Goal: Task Accomplishment & Management: Manage account settings

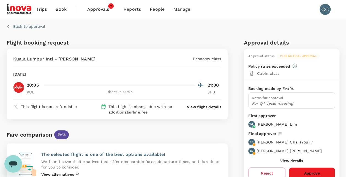
click at [311, 169] on button "Approve" at bounding box center [312, 174] width 46 height 12
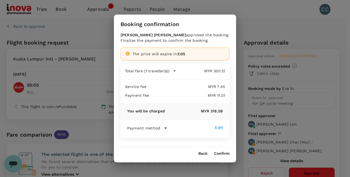
click at [222, 153] on button "Confirm" at bounding box center [221, 154] width 15 height 4
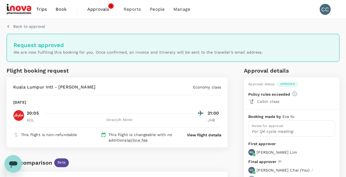
click at [100, 7] on span "Approvals" at bounding box center [101, 9] width 28 height 7
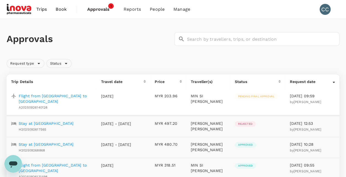
click at [261, 95] on span "Pending final approval" at bounding box center [256, 97] width 43 height 4
click at [50, 95] on p "Flight from Johor Bahru to Kuala Lumpur" at bounding box center [55, 98] width 73 height 11
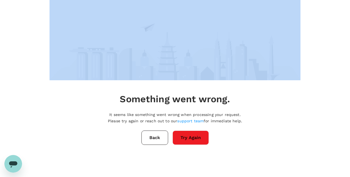
click at [50, 95] on div "Something went wrong. It seems like something went wrong when processing your r…" at bounding box center [175, 72] width 251 height 144
click at [192, 140] on button "Try Again" at bounding box center [190, 138] width 36 height 14
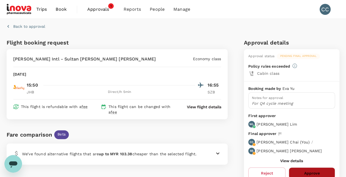
click at [315, 171] on button "Approve" at bounding box center [312, 174] width 46 height 12
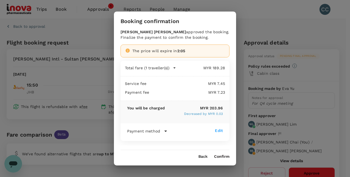
click at [224, 156] on button "Confirm" at bounding box center [221, 157] width 15 height 4
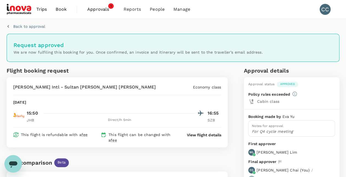
click at [103, 9] on span "Approvals" at bounding box center [101, 9] width 28 height 7
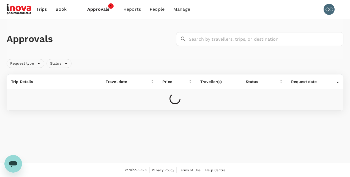
click at [103, 9] on span "Approvals" at bounding box center [101, 9] width 28 height 7
